Goal: Information Seeking & Learning: Learn about a topic

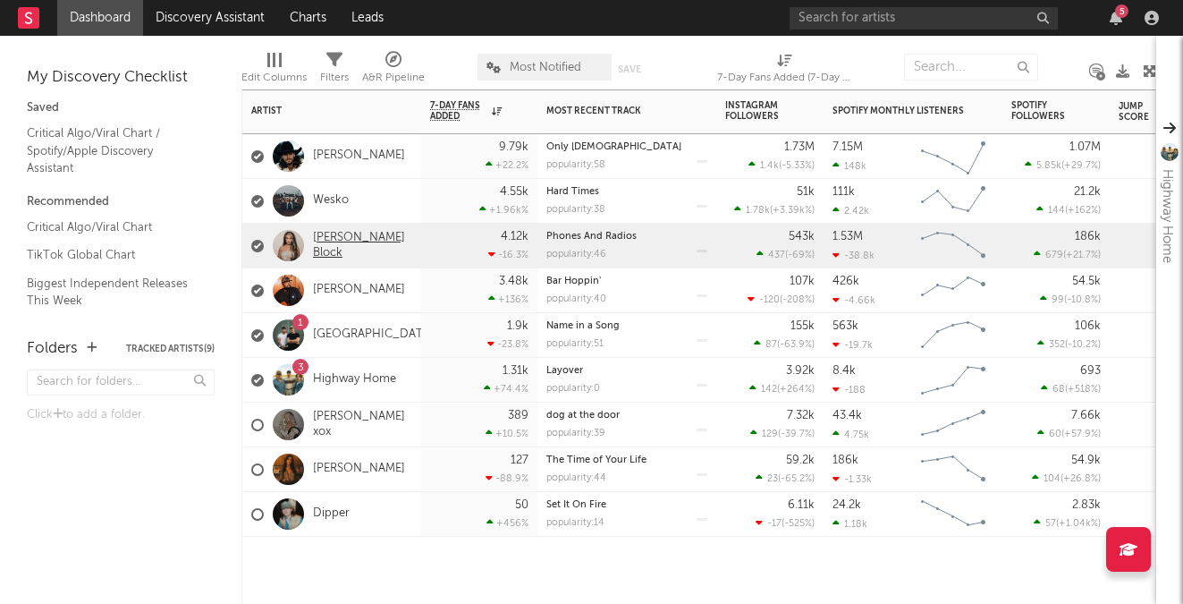
click at [372, 245] on link "[PERSON_NAME] Block" at bounding box center [362, 246] width 99 height 30
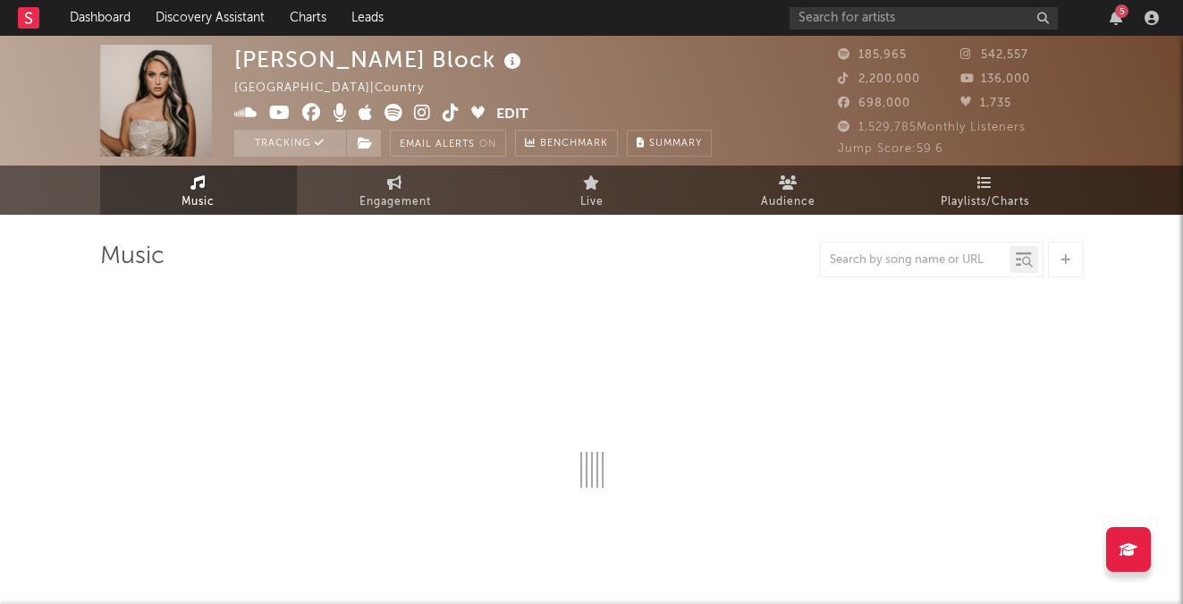
select select "6m"
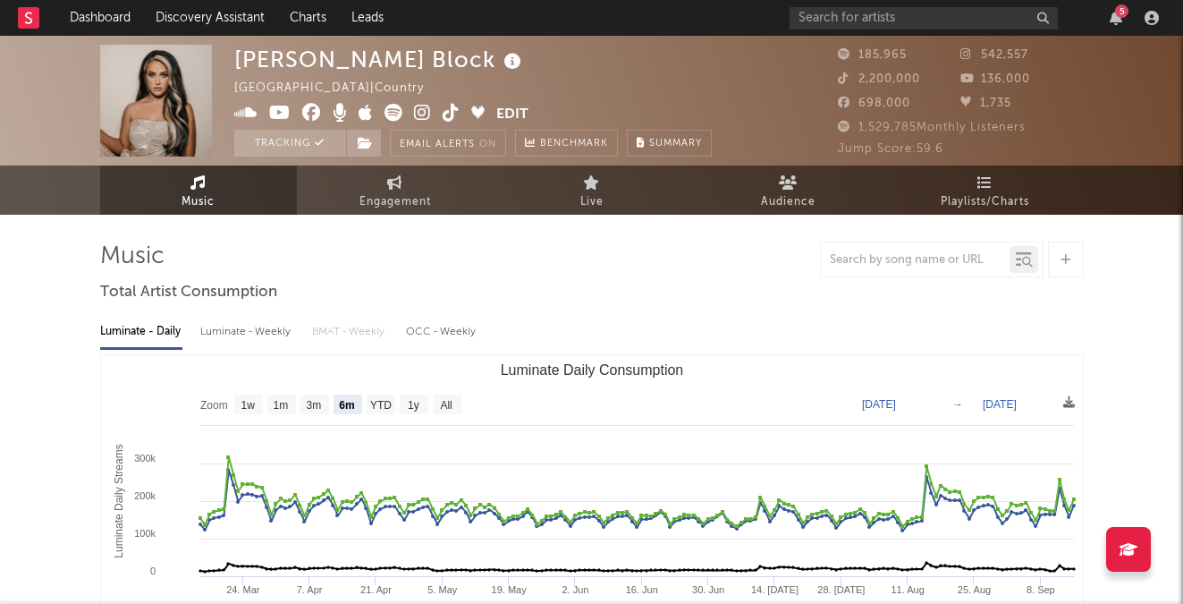
scroll to position [12, 0]
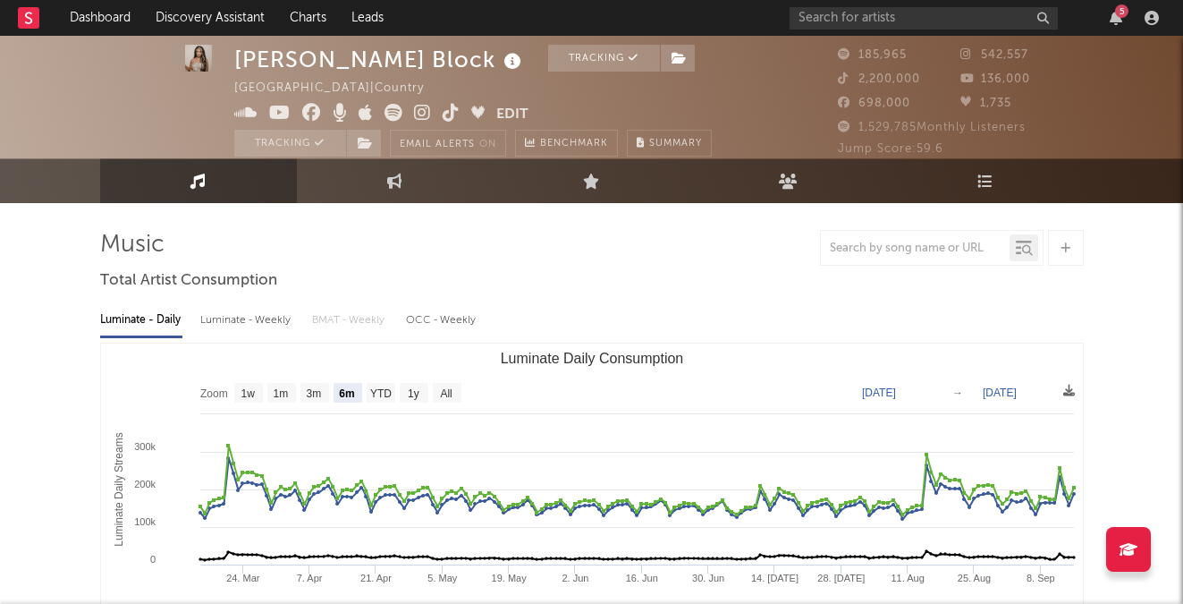
click at [245, 313] on div "Luminate - Weekly" at bounding box center [247, 320] width 94 height 30
select select "6m"
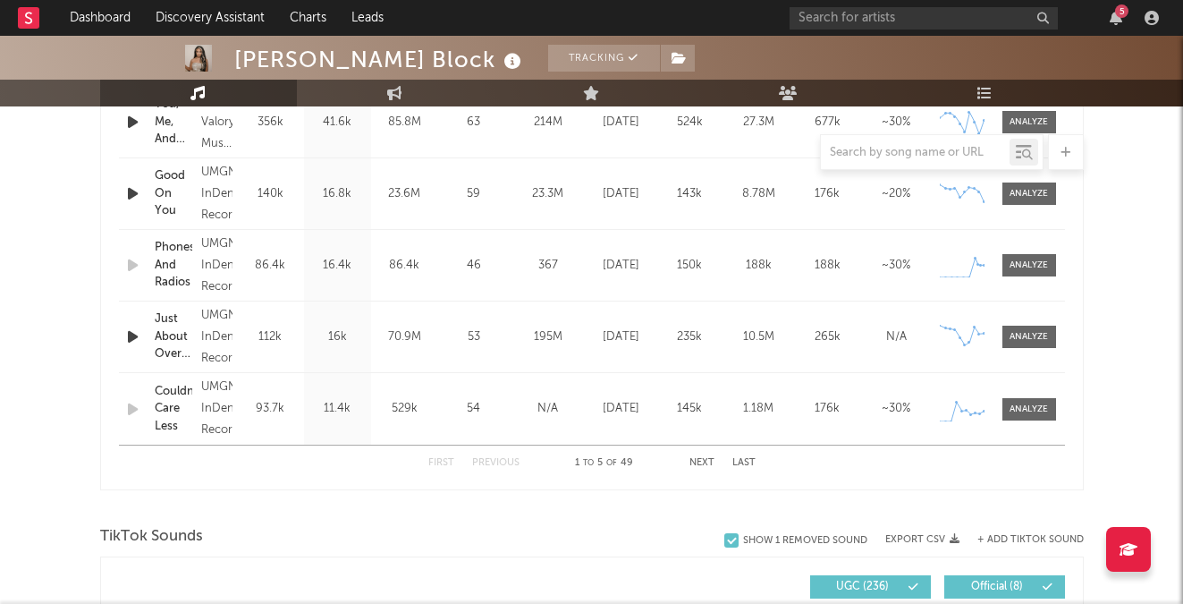
scroll to position [732, 0]
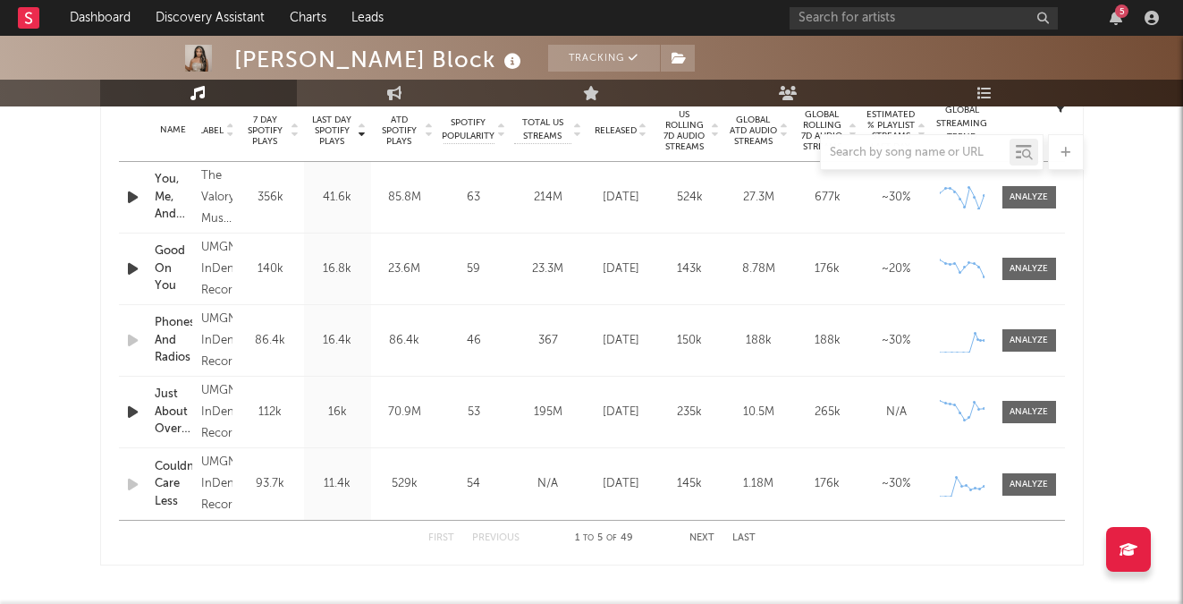
click at [696, 539] on button "Next" at bounding box center [702, 538] width 25 height 10
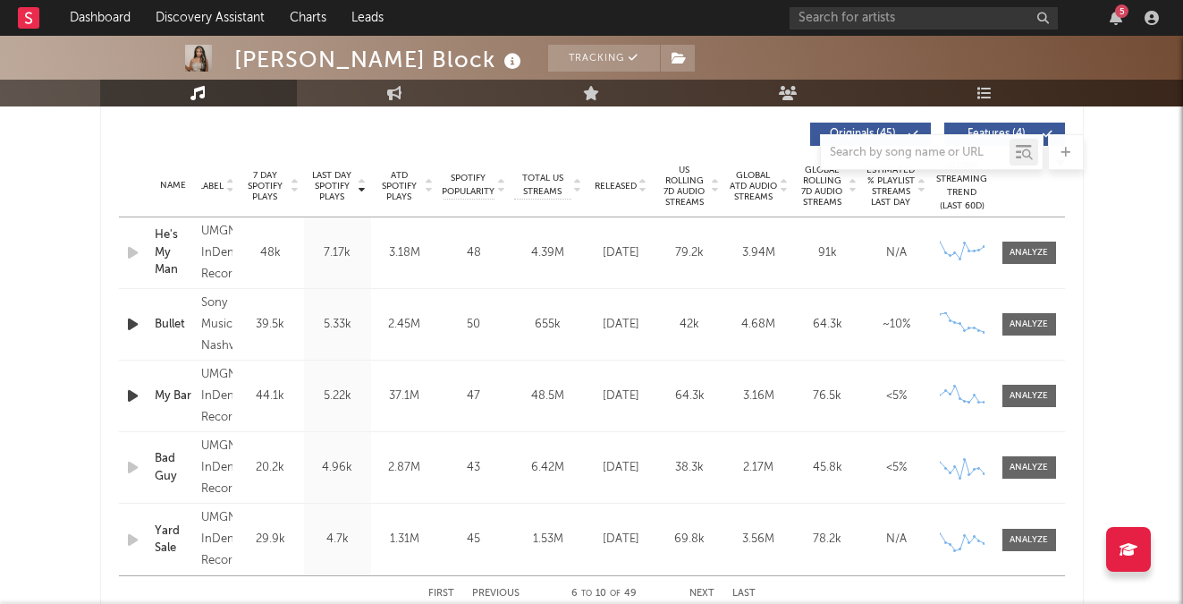
scroll to position [722, 0]
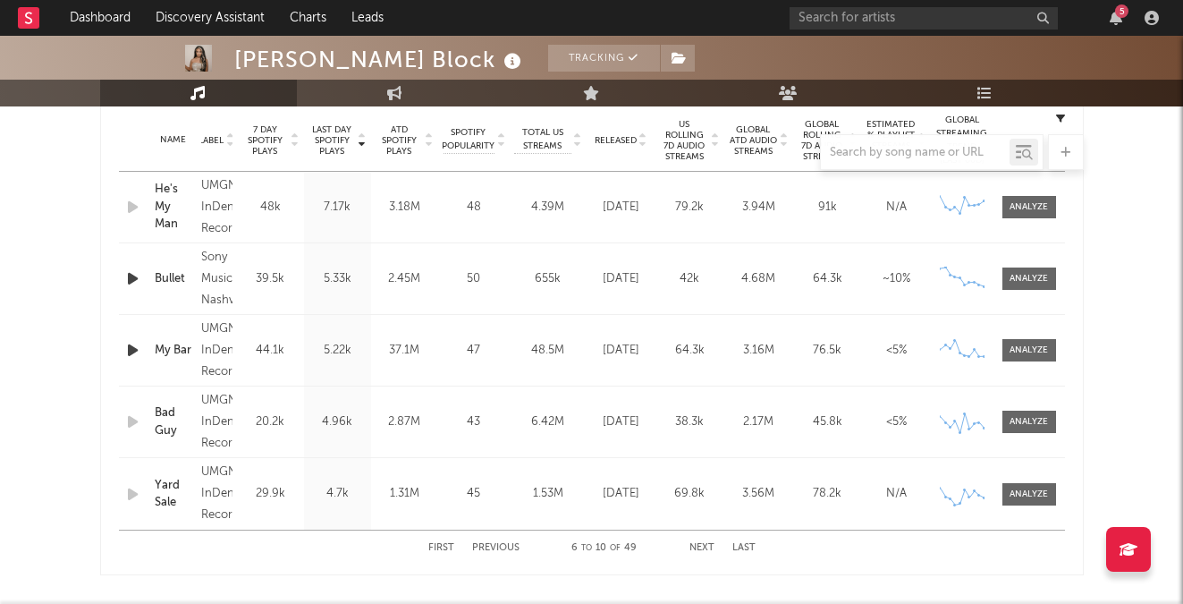
click at [701, 552] on button "Next" at bounding box center [702, 548] width 25 height 10
click at [508, 542] on div "First Previous 11 to 15 of 49 Next Last" at bounding box center [591, 547] width 327 height 35
click at [502, 544] on button "Previous" at bounding box center [495, 548] width 47 height 10
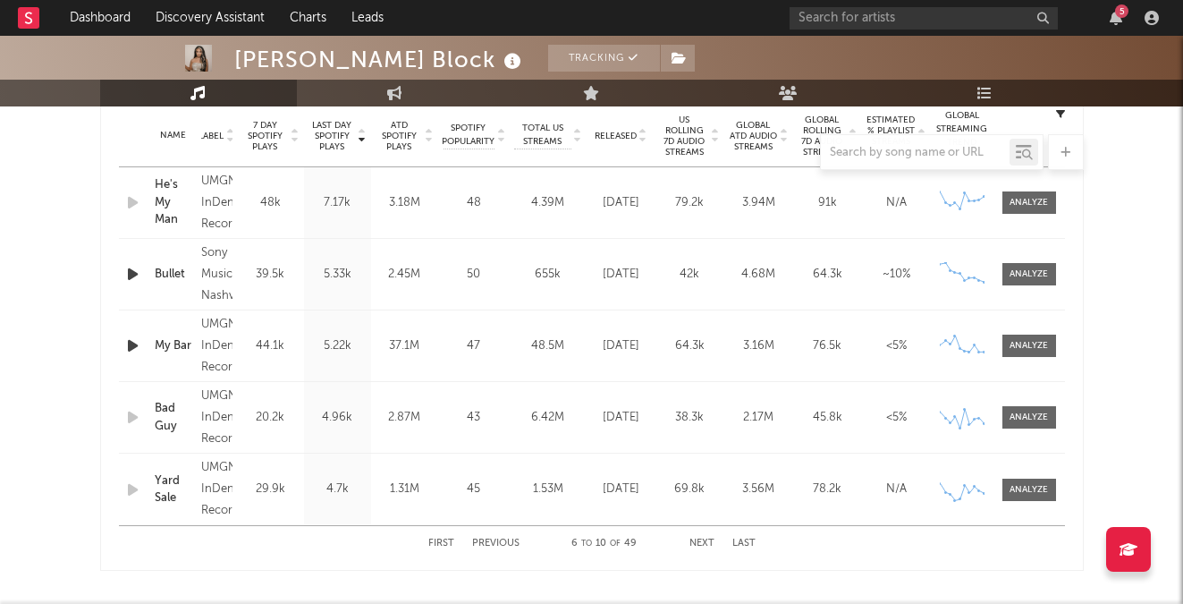
click at [446, 544] on button "First" at bounding box center [441, 543] width 26 height 10
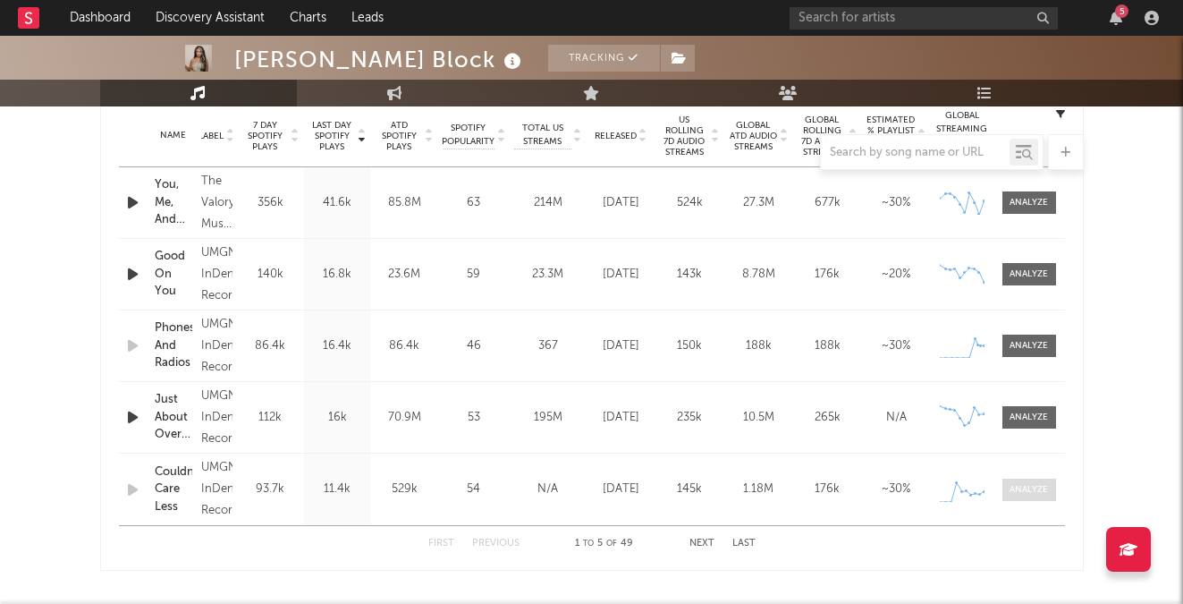
click at [1041, 484] on div at bounding box center [1029, 489] width 38 height 13
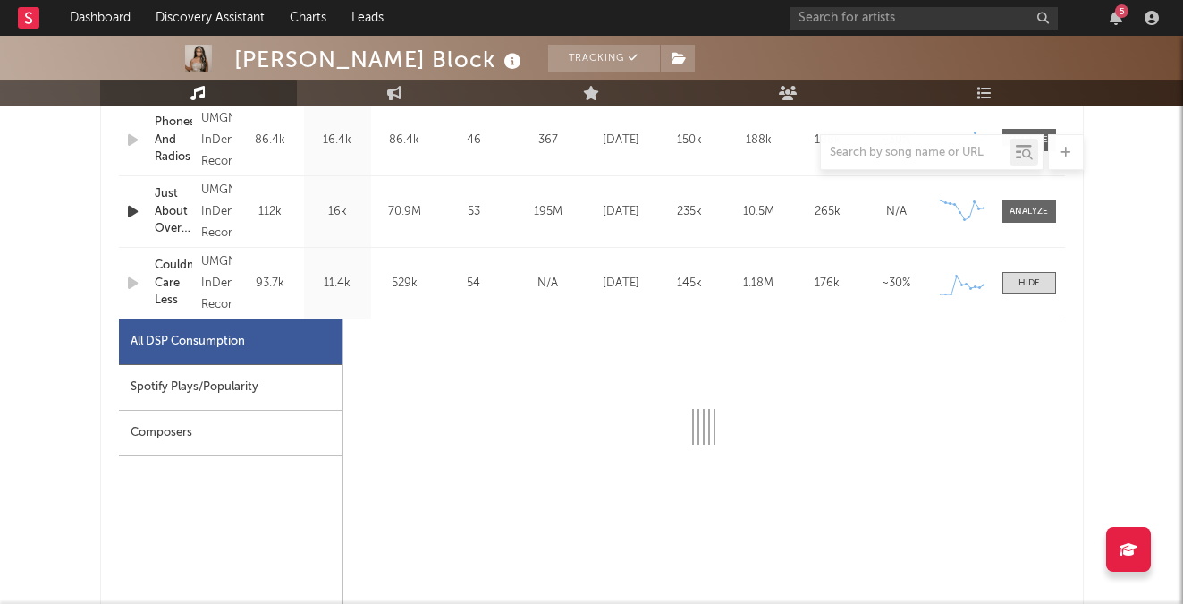
select select "1w"
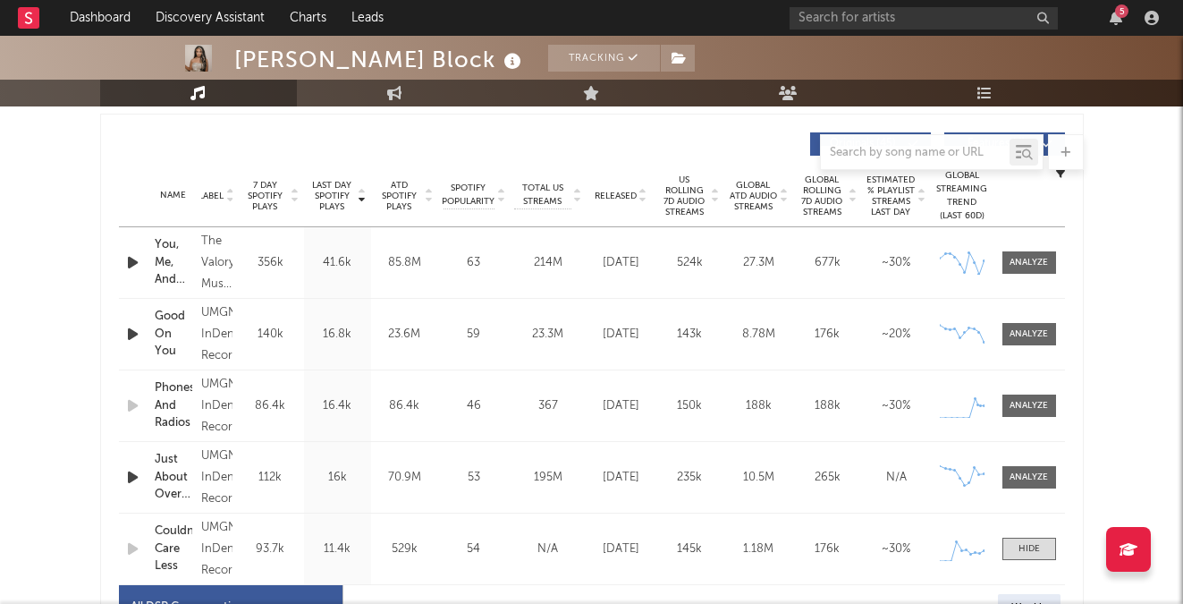
scroll to position [702, 0]
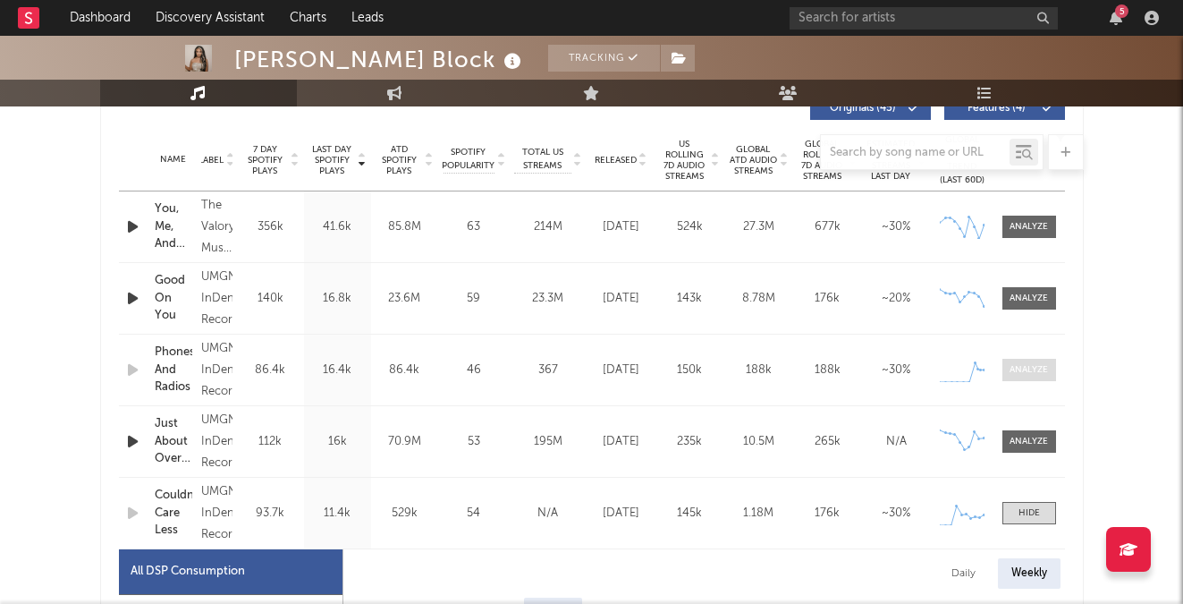
click at [1034, 366] on div at bounding box center [1029, 369] width 38 height 13
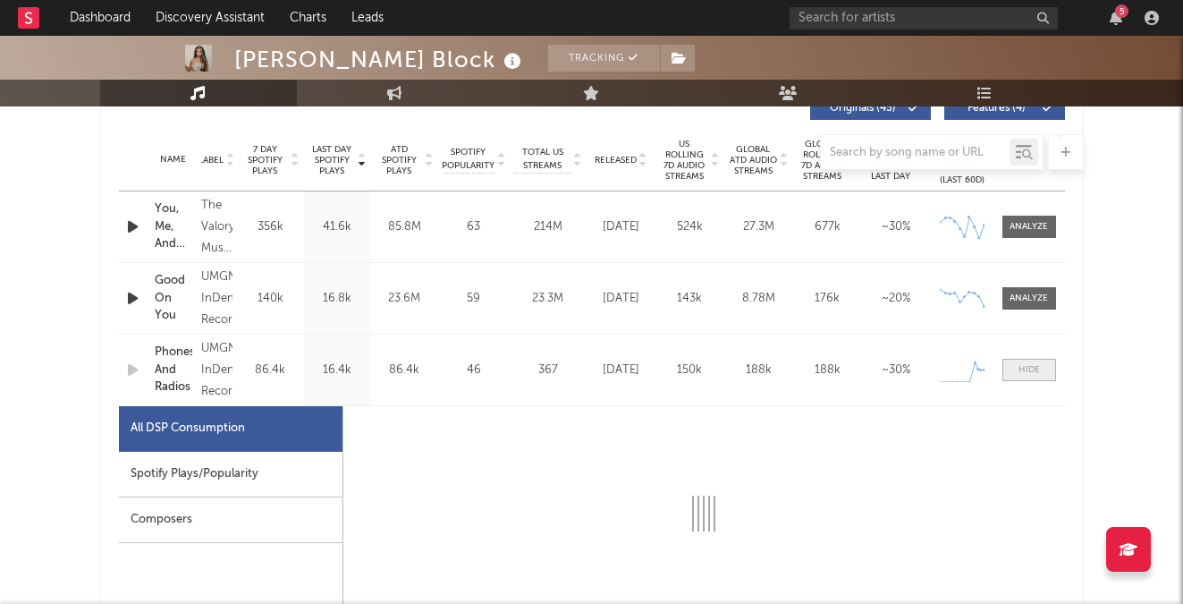
select select "1w"
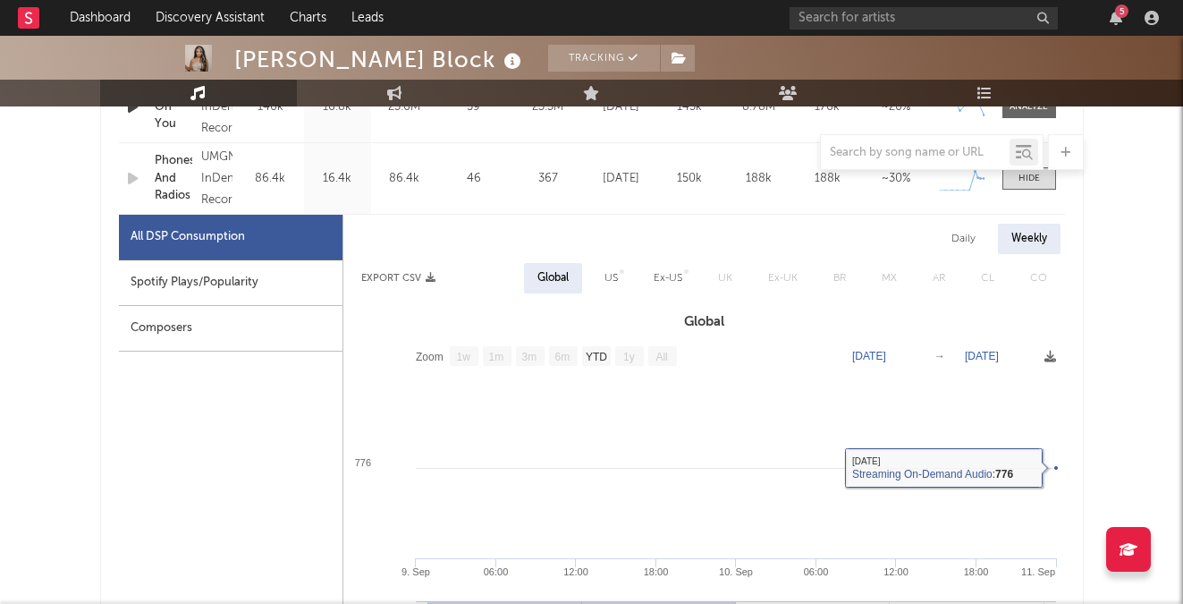
scroll to position [911, 0]
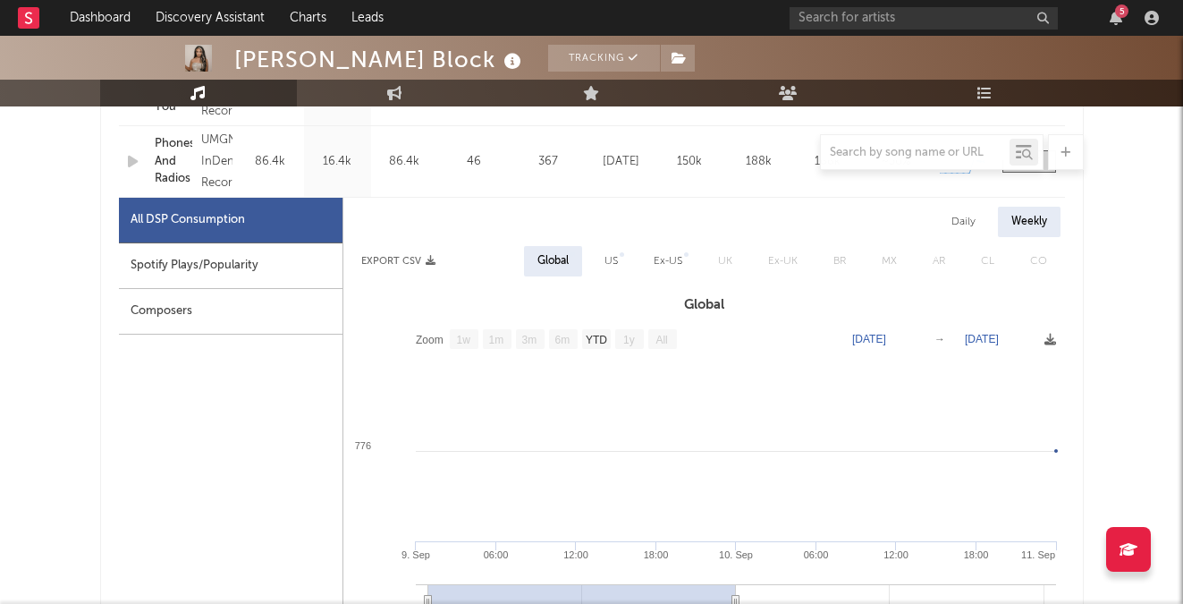
click at [959, 226] on div "Daily" at bounding box center [963, 222] width 51 height 30
select select "1w"
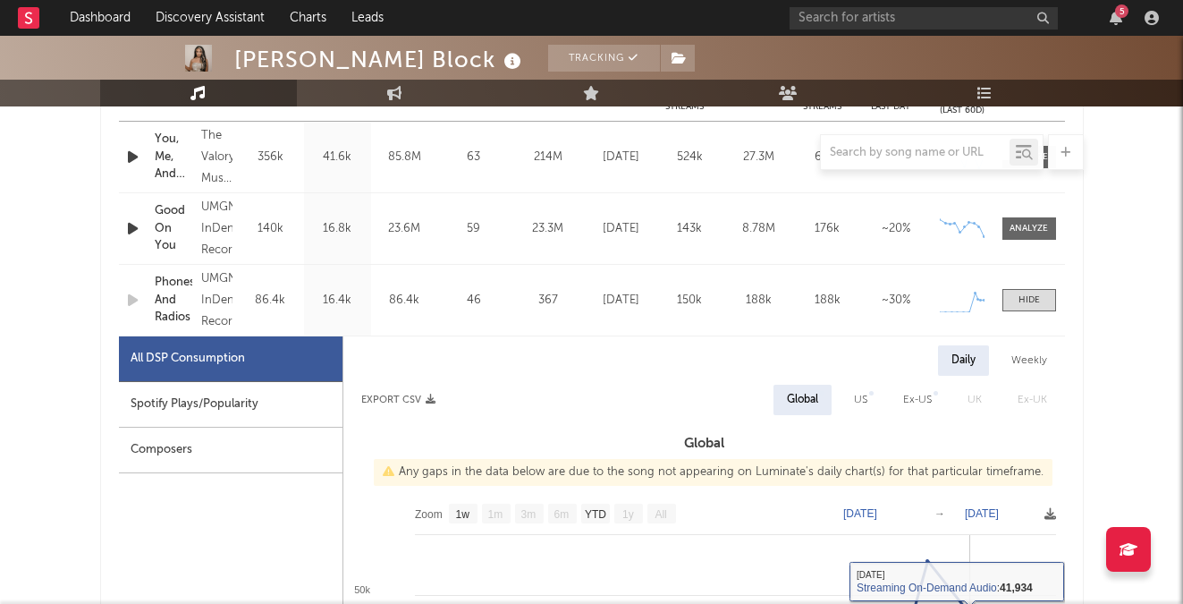
scroll to position [751, 0]
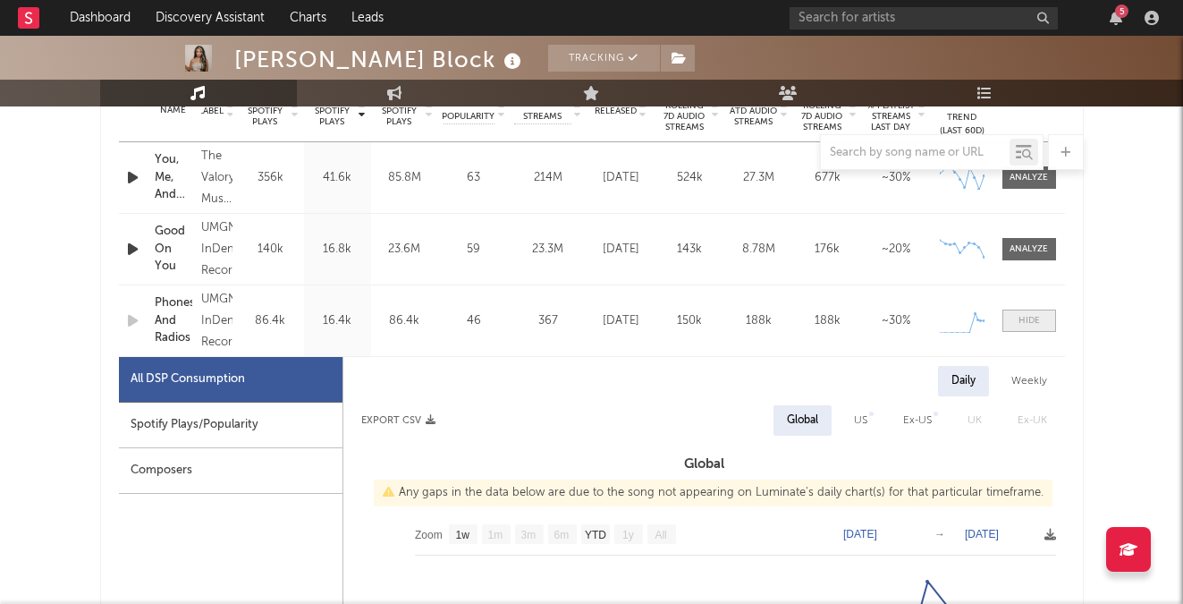
click at [1041, 318] on span at bounding box center [1030, 320] width 54 height 22
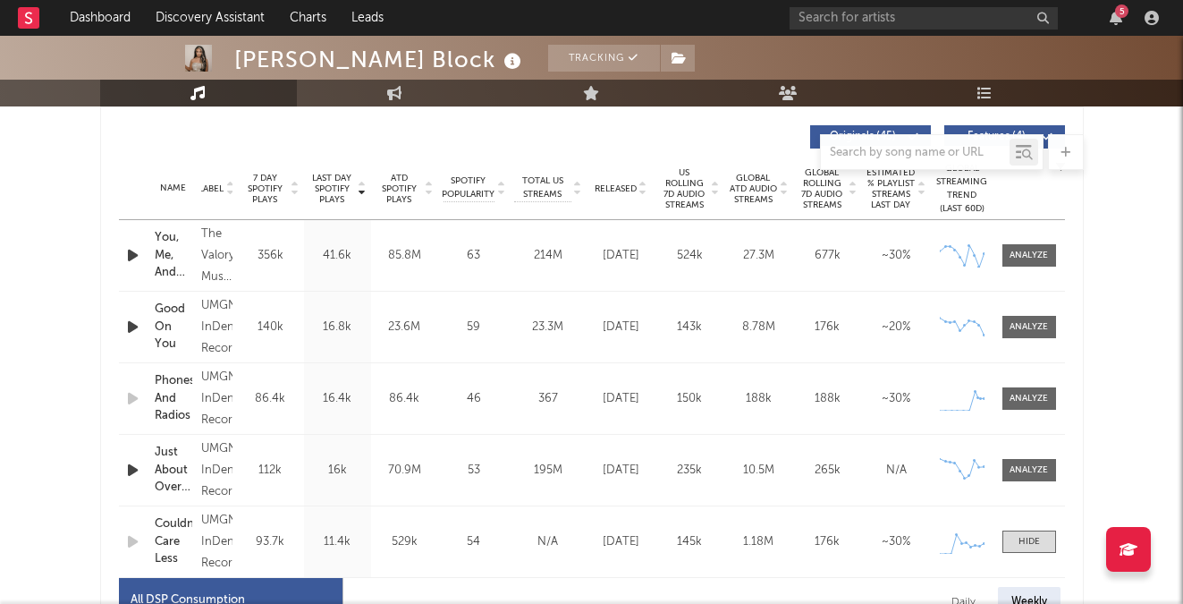
scroll to position [722, 0]
